Goal: Task Accomplishment & Management: Manage account settings

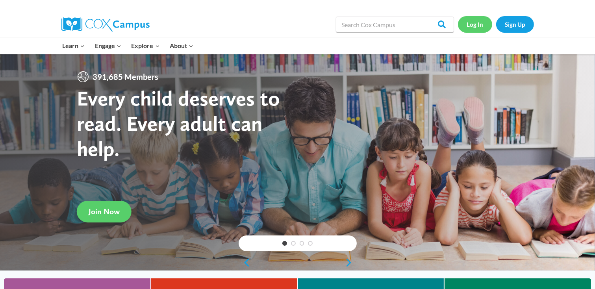
click at [478, 26] on link "Log In" at bounding box center [475, 24] width 34 height 16
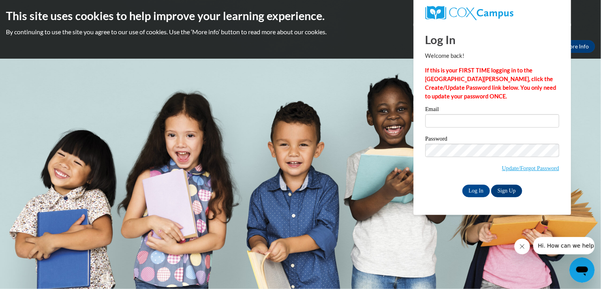
click at [326, 106] on body "This site uses cookies to help improve your learning experience. By continuing …" at bounding box center [300, 144] width 601 height 289
click at [580, 49] on link "More Info" at bounding box center [576, 46] width 37 height 13
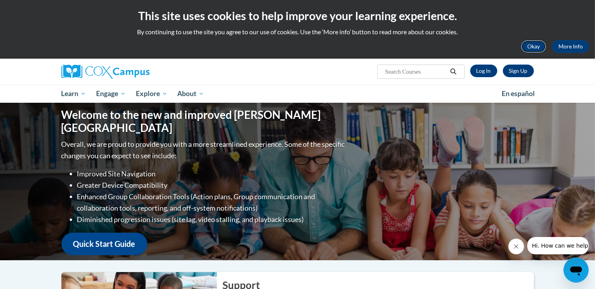
click at [540, 49] on button "Okay" at bounding box center [533, 46] width 25 height 13
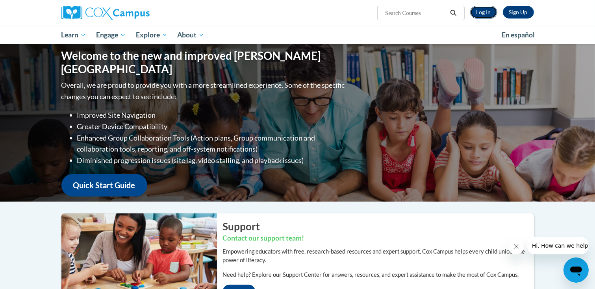
click at [481, 13] on link "Log In" at bounding box center [483, 12] width 27 height 13
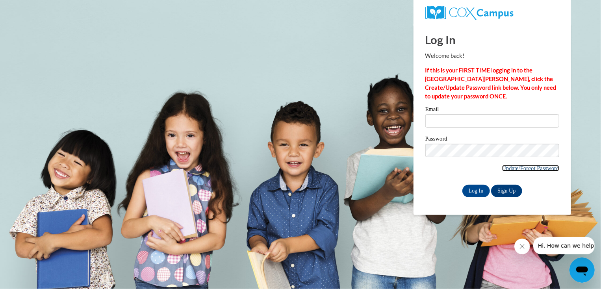
click at [504, 168] on link "Update/Forgot Password" at bounding box center [530, 168] width 57 height 6
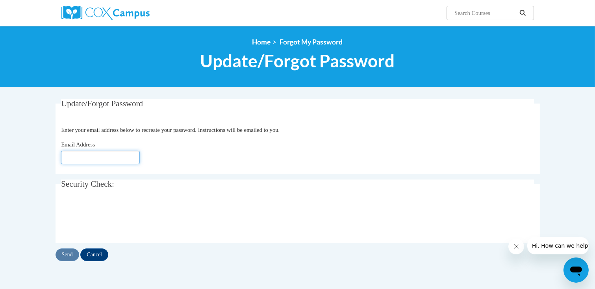
click at [106, 156] on input "Email Address" at bounding box center [100, 157] width 79 height 13
type input "[EMAIL_ADDRESS][DOMAIN_NAME]"
click at [41, 202] on body "Search Search... <en>Home</en><fr>Accueil</fr><de>Zuhause</de><it>Casa</it><es>…" at bounding box center [297, 227] width 595 height 454
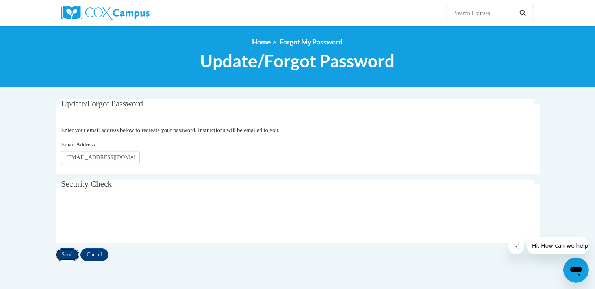
click at [65, 253] on input "Send" at bounding box center [68, 254] width 24 height 13
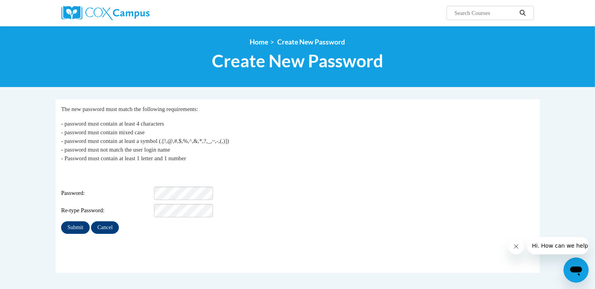
click at [84, 189] on span "Password:" at bounding box center [106, 193] width 91 height 9
click at [71, 189] on span "Password:" at bounding box center [106, 193] width 91 height 9
click at [102, 189] on span "Password:" at bounding box center [106, 193] width 91 height 9
click at [133, 210] on div "Re-type Password:" at bounding box center [297, 210] width 473 height 13
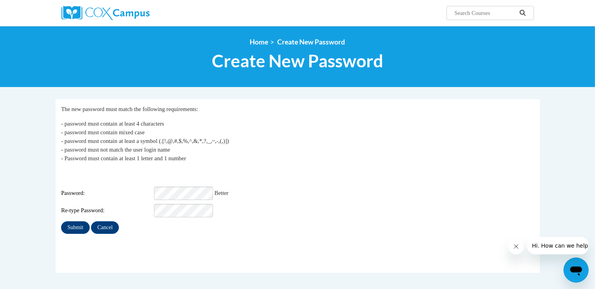
click at [147, 234] on fieldset "My Password The new password must match the following requirements: - password …" at bounding box center [298, 186] width 484 height 174
click at [76, 226] on input "Submit" at bounding box center [75, 227] width 28 height 13
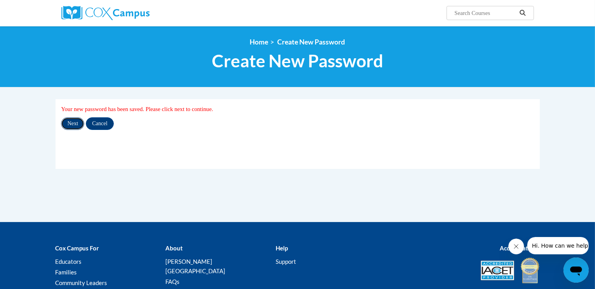
click at [72, 125] on input "Next" at bounding box center [72, 123] width 23 height 13
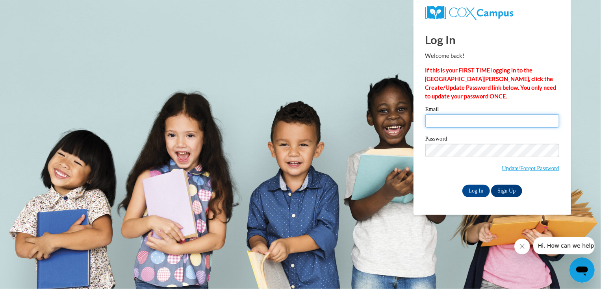
click at [458, 126] on input "Email" at bounding box center [492, 120] width 134 height 13
type input "[EMAIL_ADDRESS][DOMAIN_NAME]"
click at [433, 178] on div "Password Update/Forgot Password" at bounding box center [492, 159] width 134 height 46
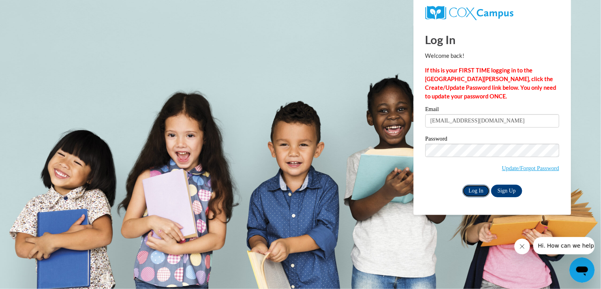
click at [478, 194] on input "Log In" at bounding box center [476, 191] width 28 height 13
